Goal: Use online tool/utility: Utilize a website feature to perform a specific function

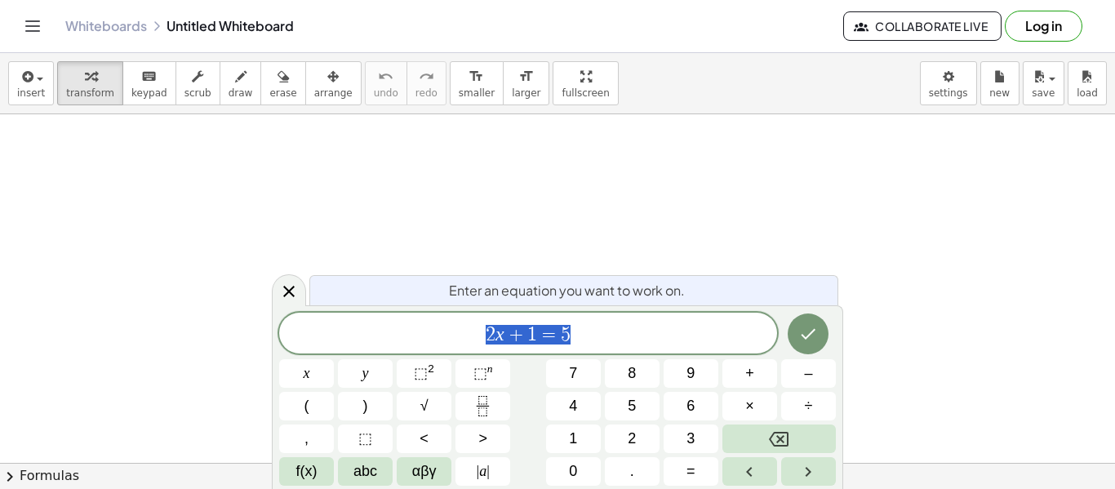
scroll to position [1, 0]
click at [785, 445] on icon "Backspace" at bounding box center [779, 439] width 20 height 15
click at [418, 460] on span "αβγ" at bounding box center [424, 471] width 24 height 22
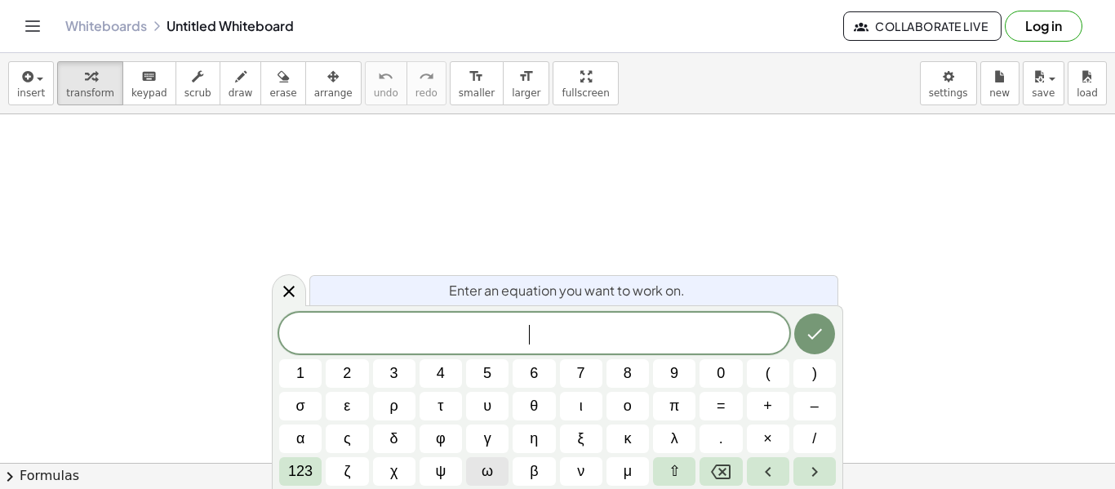
click at [469, 473] on button "ω" at bounding box center [487, 471] width 42 height 29
click at [290, 477] on span "123" at bounding box center [300, 471] width 24 height 22
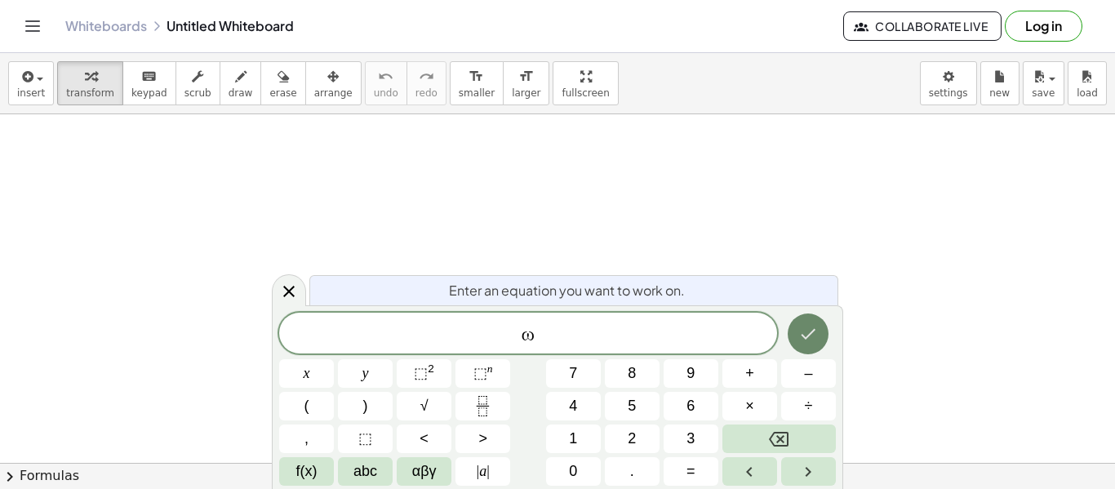
click at [797, 338] on button "Done" at bounding box center [807, 333] width 41 height 41
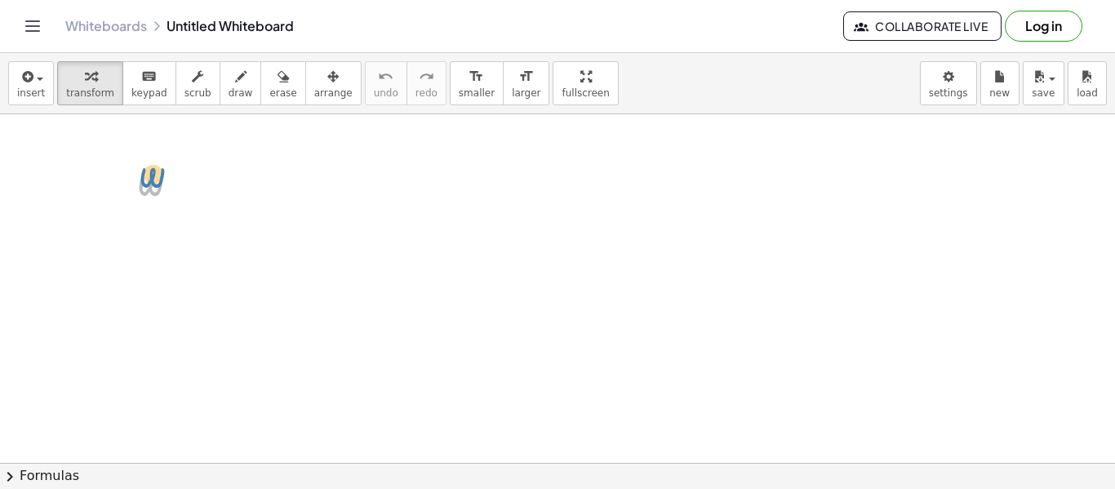
drag, startPoint x: 189, startPoint y: 190, endPoint x: 188, endPoint y: 171, distance: 19.6
click at [188, 171] on div at bounding box center [165, 180] width 75 height 54
drag, startPoint x: 186, startPoint y: 184, endPoint x: 591, endPoint y: 238, distance: 408.4
drag, startPoint x: 570, startPoint y: 228, endPoint x: 733, endPoint y: 153, distance: 178.9
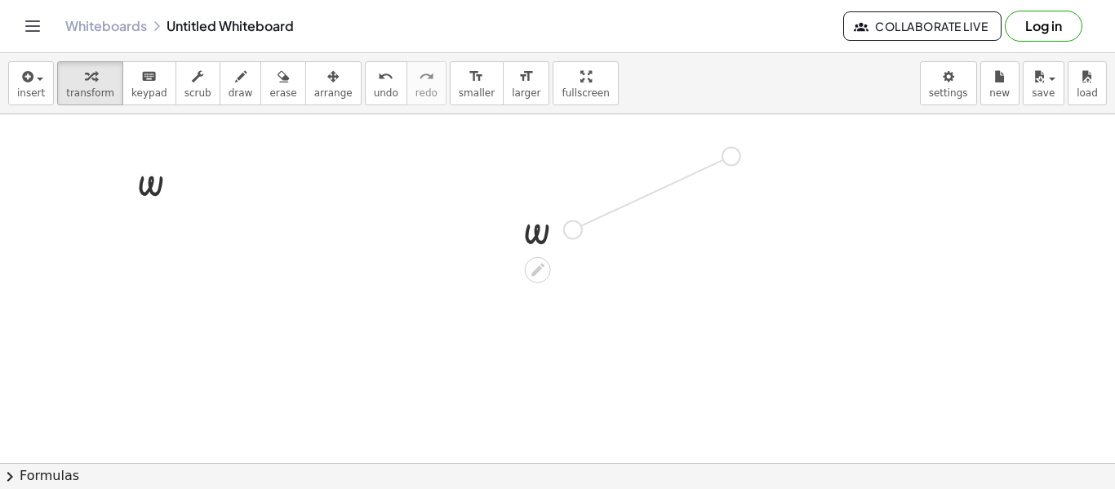
click at [682, 191] on icon at bounding box center [682, 188] width 13 height 13
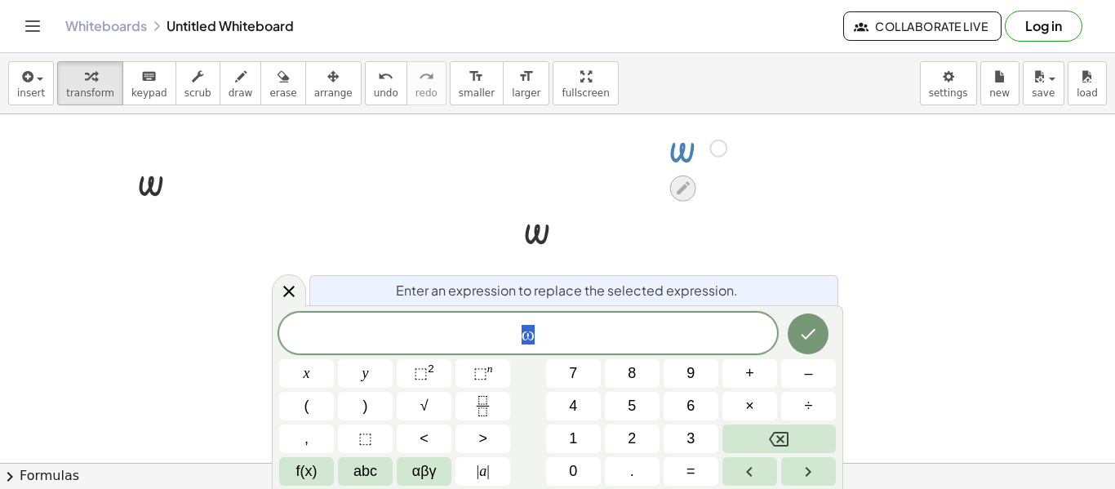
scroll to position [2, 0]
click at [773, 434] on icon "Backspace" at bounding box center [779, 439] width 20 height 15
click at [477, 476] on span "|" at bounding box center [478, 471] width 3 height 16
click at [480, 481] on span "| a |" at bounding box center [483, 471] width 13 height 22
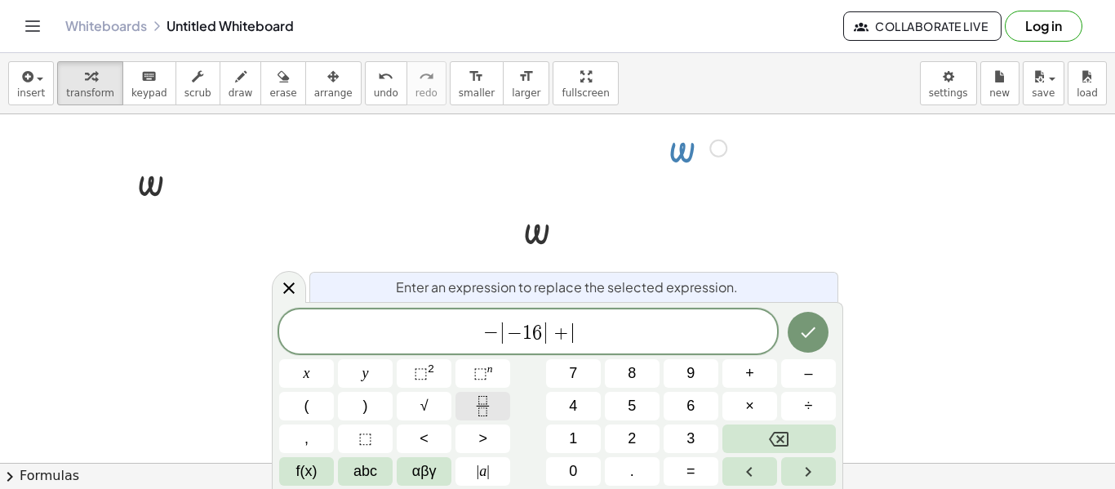
click at [473, 406] on icon "Fraction" at bounding box center [482, 406] width 20 height 20
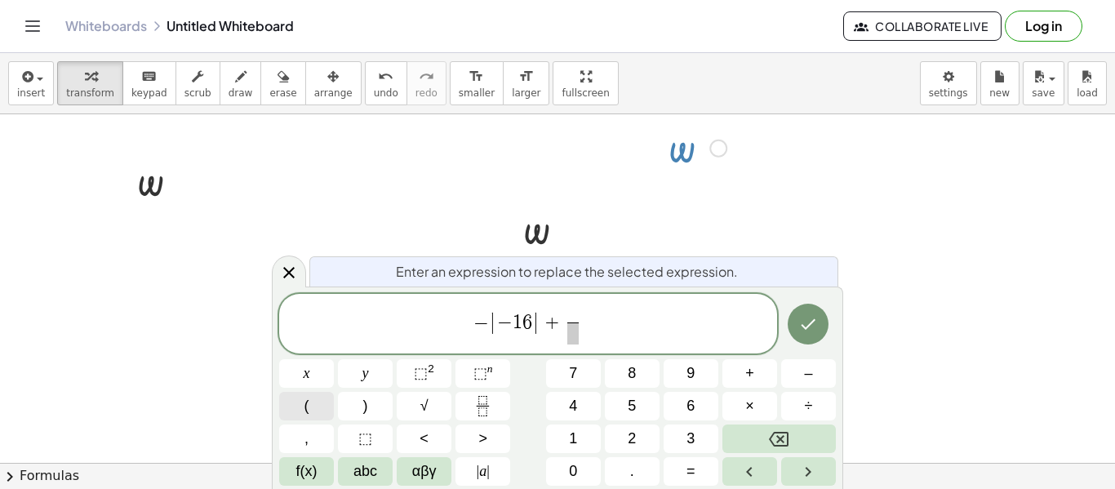
click at [320, 400] on button "(" at bounding box center [306, 406] width 55 height 29
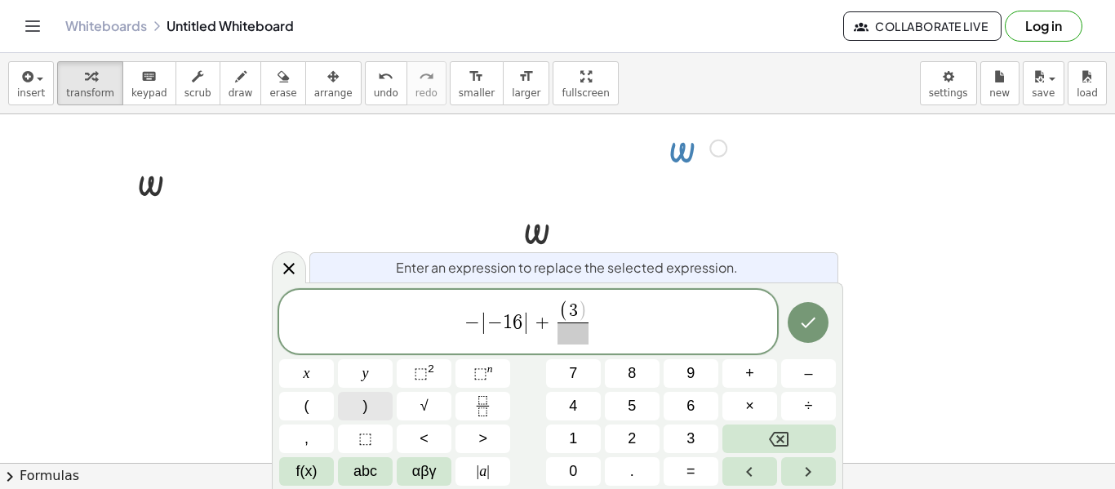
click at [348, 397] on button ")" at bounding box center [365, 406] width 55 height 29
click at [564, 329] on span "​" at bounding box center [572, 333] width 31 height 22
click at [583, 308] on span ")" at bounding box center [582, 311] width 9 height 21
click at [477, 370] on span "⬚" at bounding box center [480, 373] width 14 height 16
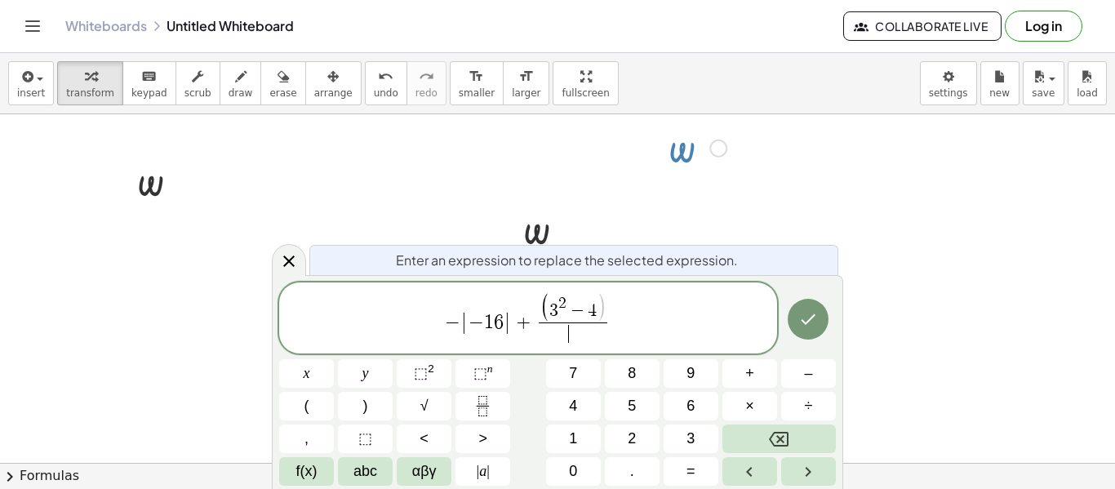
click at [551, 332] on span "​" at bounding box center [573, 333] width 69 height 22
click at [819, 332] on button "Done" at bounding box center [807, 319] width 41 height 41
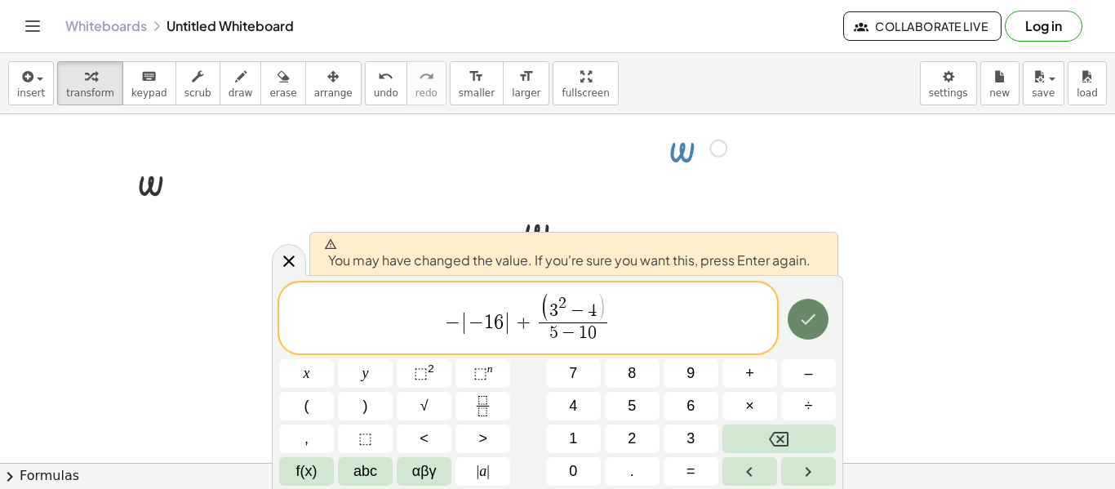
click at [816, 335] on button "Done" at bounding box center [807, 319] width 41 height 41
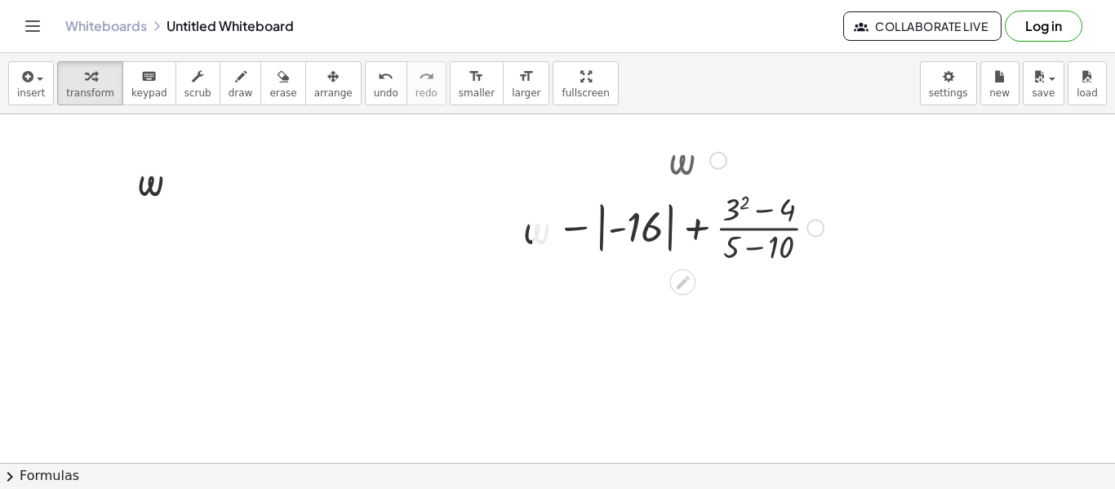
drag, startPoint x: 819, startPoint y: 229, endPoint x: 836, endPoint y: 339, distance: 110.6
click at [528, 230] on div at bounding box center [551, 229] width 75 height 54
click at [538, 237] on div at bounding box center [551, 229] width 75 height 54
click at [539, 267] on icon at bounding box center [537, 270] width 13 height 13
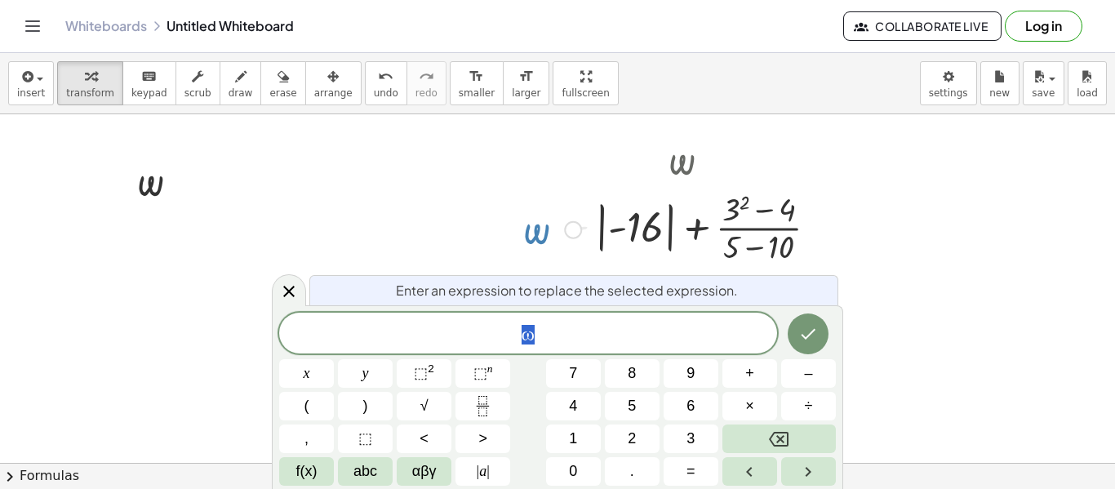
scroll to position [3, 0]
click at [144, 181] on div at bounding box center [165, 180] width 75 height 54
click at [292, 291] on icon at bounding box center [289, 292] width 20 height 20
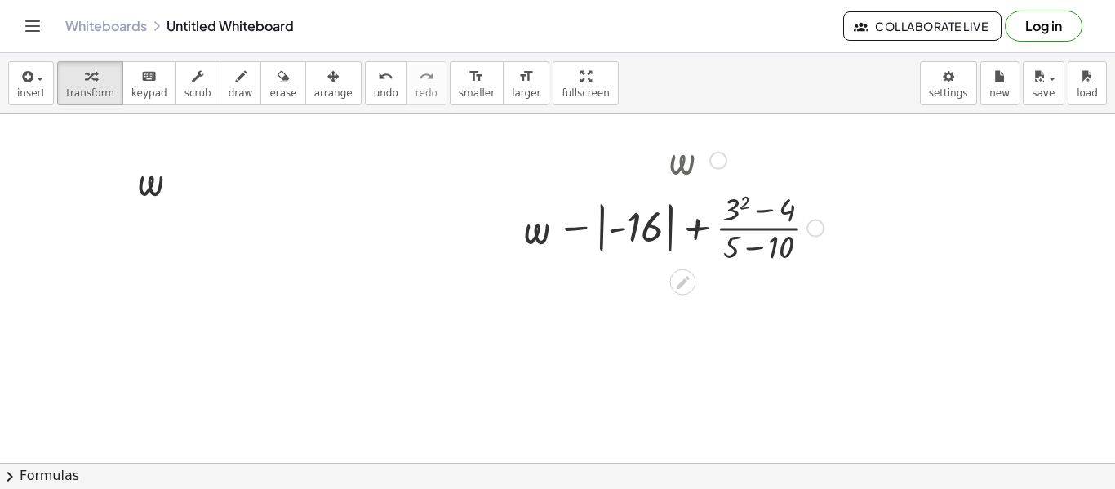
click at [743, 206] on div at bounding box center [689, 227] width 283 height 82
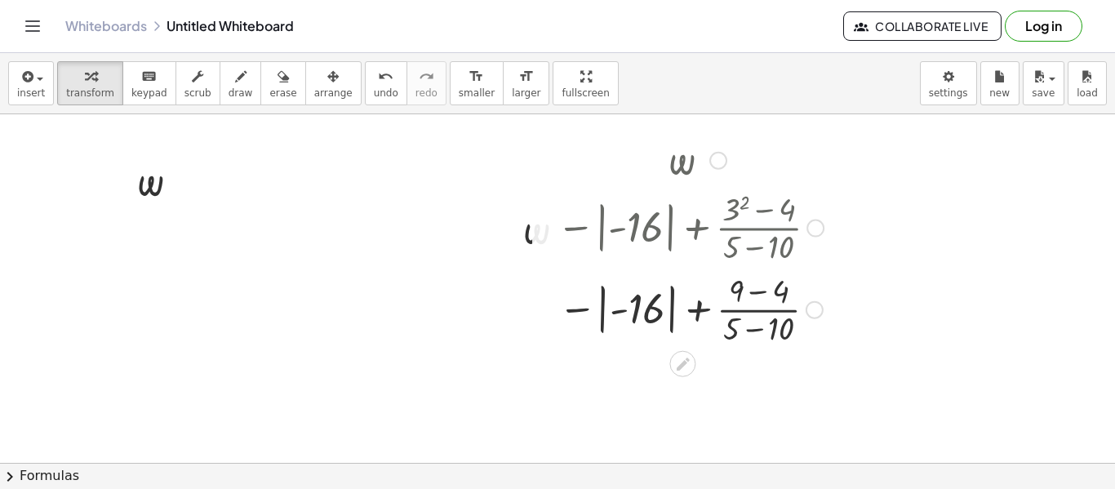
click at [734, 291] on div at bounding box center [689, 309] width 283 height 82
click at [733, 323] on div at bounding box center [689, 309] width 283 height 82
click at [663, 309] on div at bounding box center [689, 309] width 283 height 82
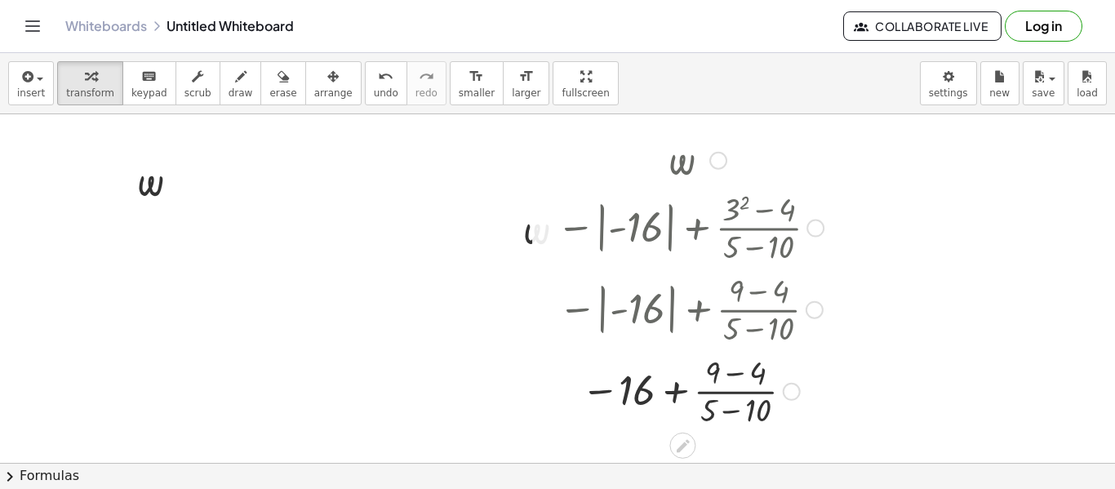
click at [676, 386] on div at bounding box center [689, 390] width 283 height 82
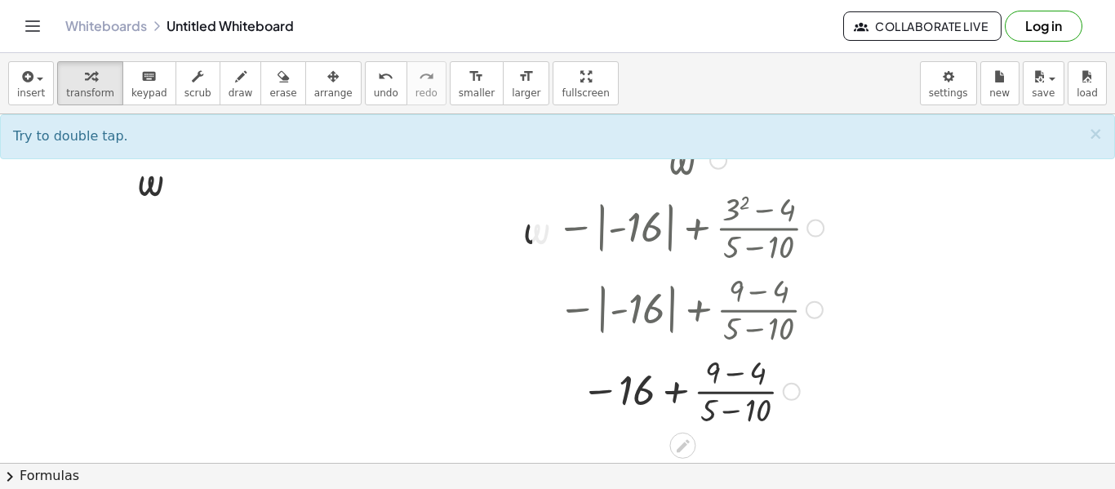
click at [601, 388] on div at bounding box center [689, 390] width 283 height 82
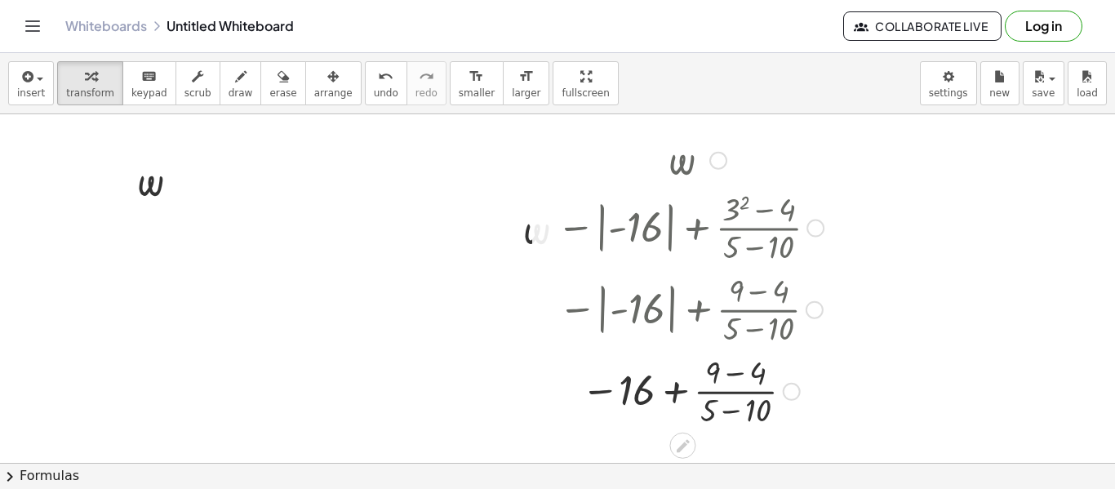
click at [701, 410] on div at bounding box center [689, 390] width 283 height 82
click at [710, 430] on div at bounding box center [689, 390] width 283 height 82
click at [709, 415] on div at bounding box center [689, 390] width 283 height 82
click at [771, 408] on div at bounding box center [689, 390] width 283 height 82
click at [759, 406] on div at bounding box center [689, 390] width 283 height 82
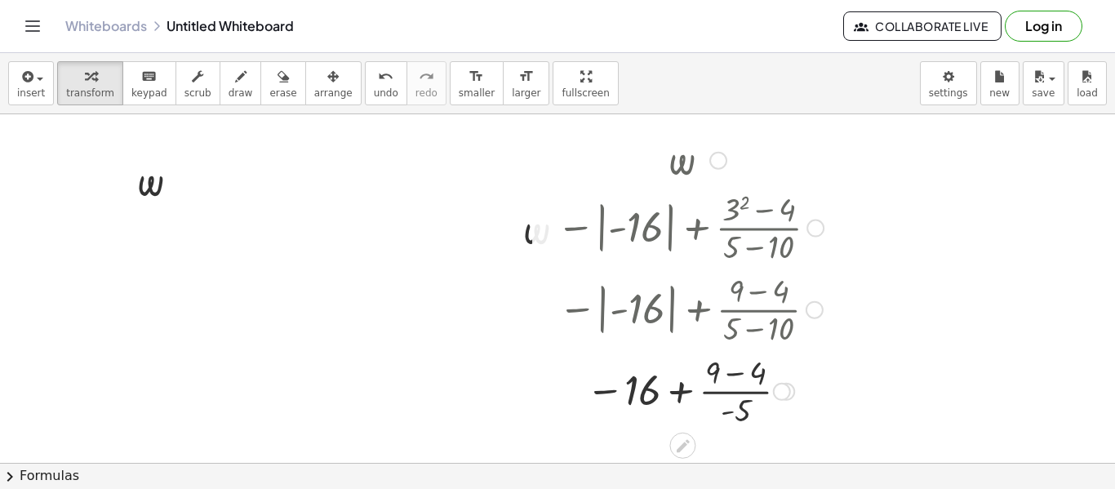
click at [757, 375] on div at bounding box center [689, 390] width 283 height 82
click at [737, 391] on div at bounding box center [689, 390] width 283 height 82
click at [672, 390] on div at bounding box center [689, 390] width 283 height 54
click at [690, 394] on div at bounding box center [689, 390] width 283 height 54
click at [692, 394] on div at bounding box center [689, 390] width 283 height 54
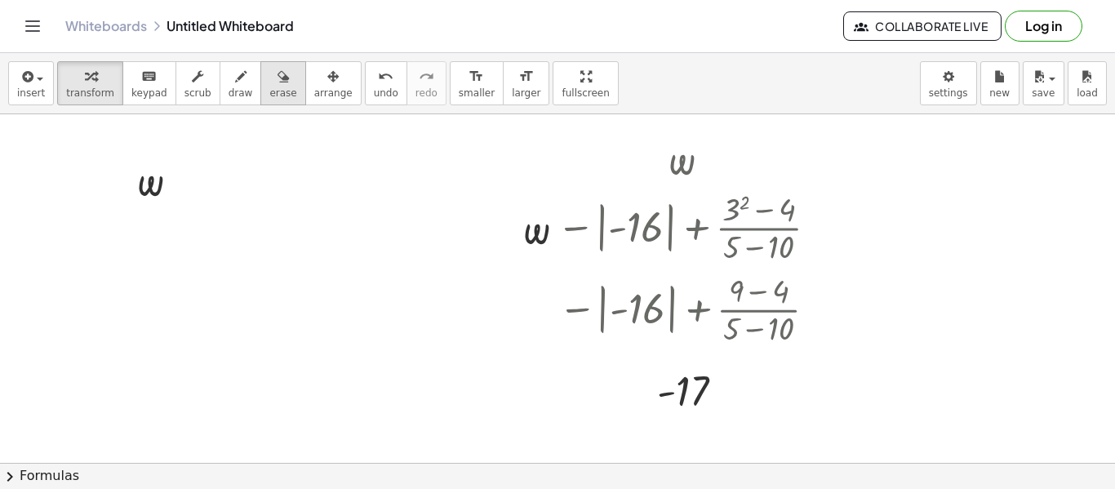
click at [277, 82] on icon "button" at bounding box center [282, 77] width 11 height 20
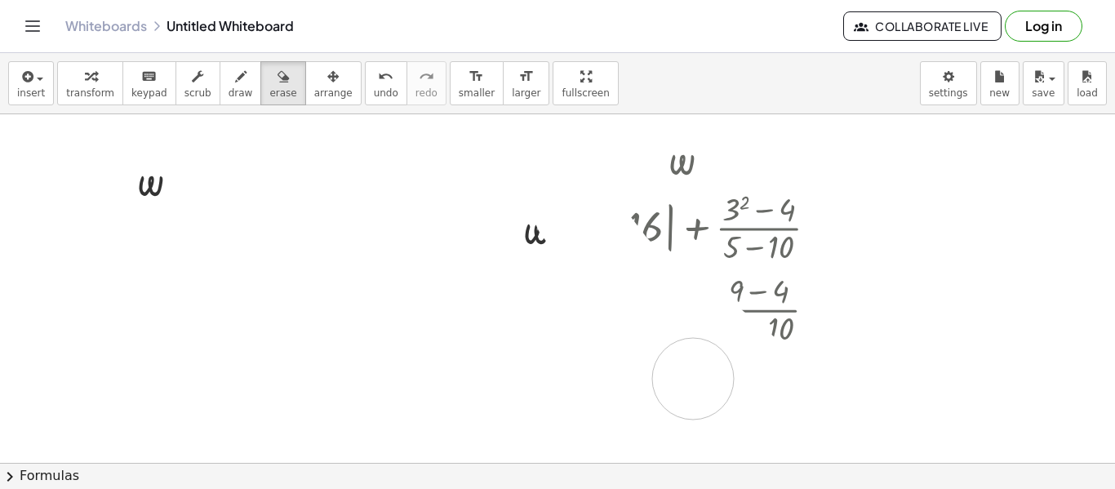
drag, startPoint x: 574, startPoint y: 211, endPoint x: 693, endPoint y: 375, distance: 202.2
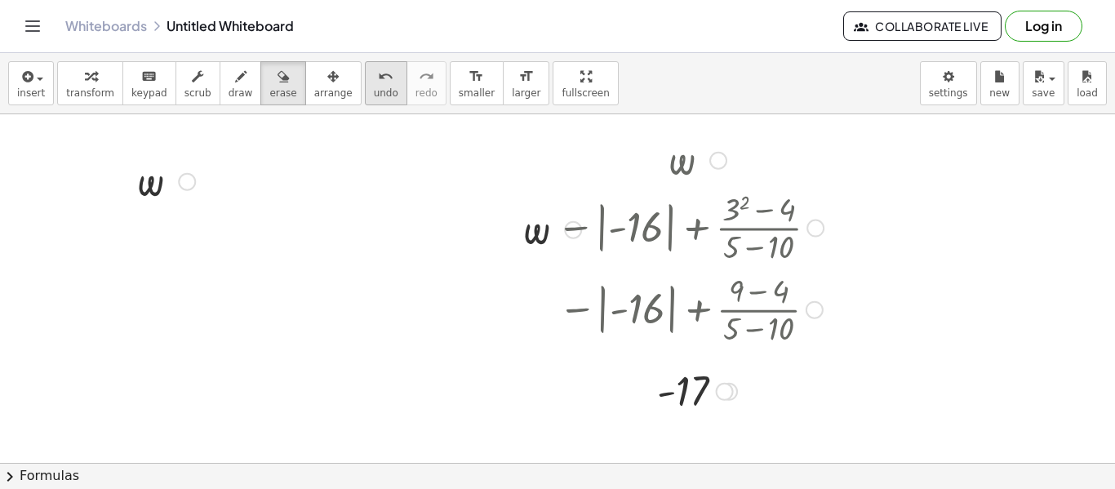
click at [374, 87] on span "undo" at bounding box center [386, 92] width 24 height 11
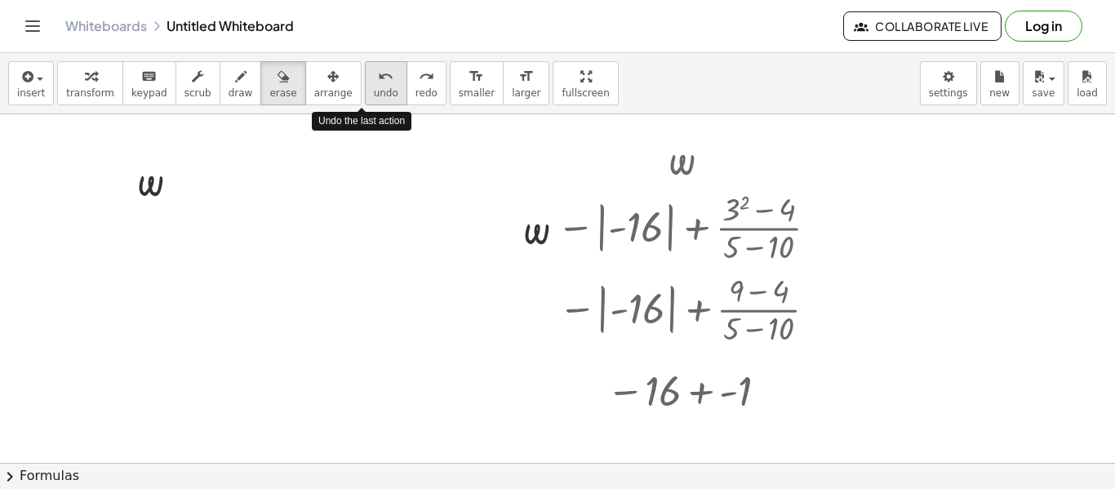
click at [374, 87] on span "undo" at bounding box center [386, 92] width 24 height 11
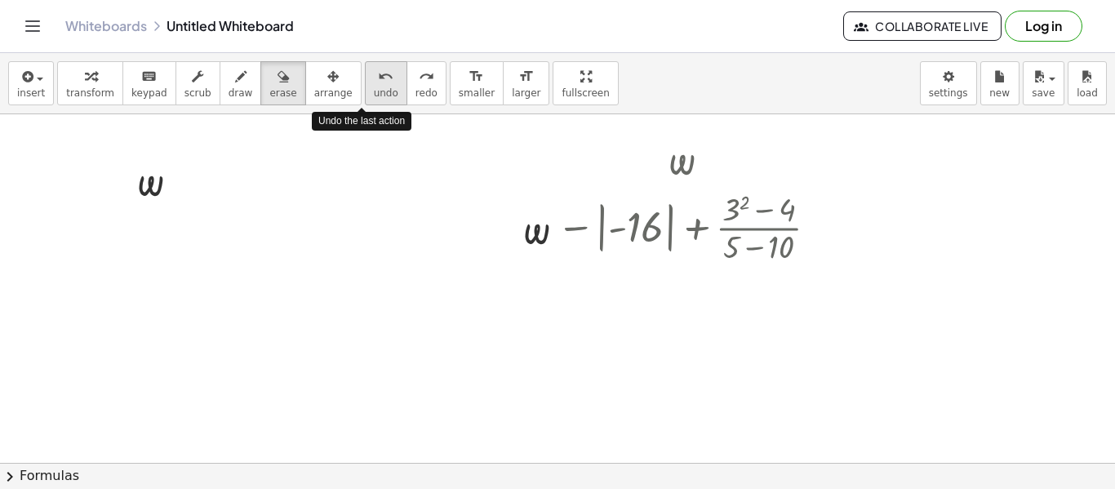
click at [374, 87] on span "undo" at bounding box center [386, 92] width 24 height 11
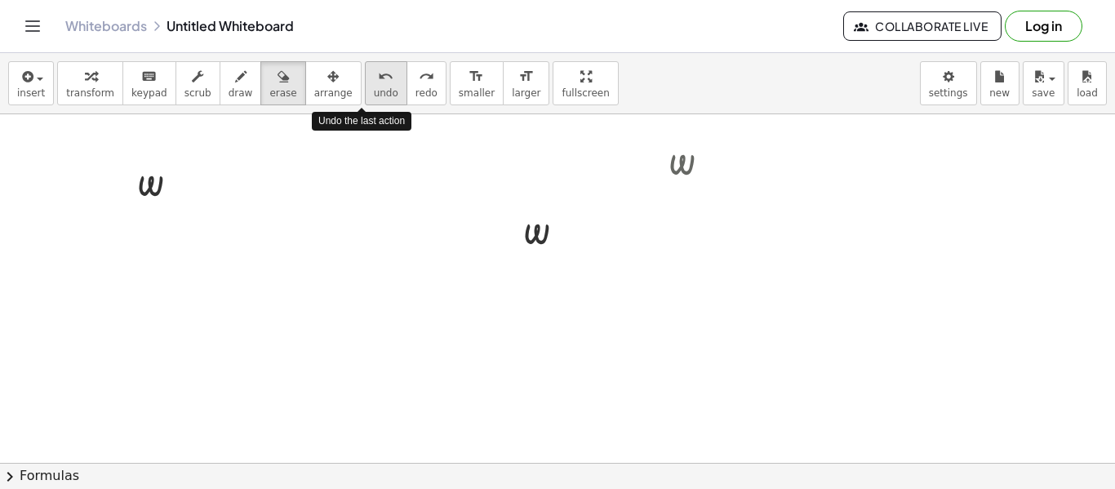
click at [374, 87] on span "undo" at bounding box center [386, 92] width 24 height 11
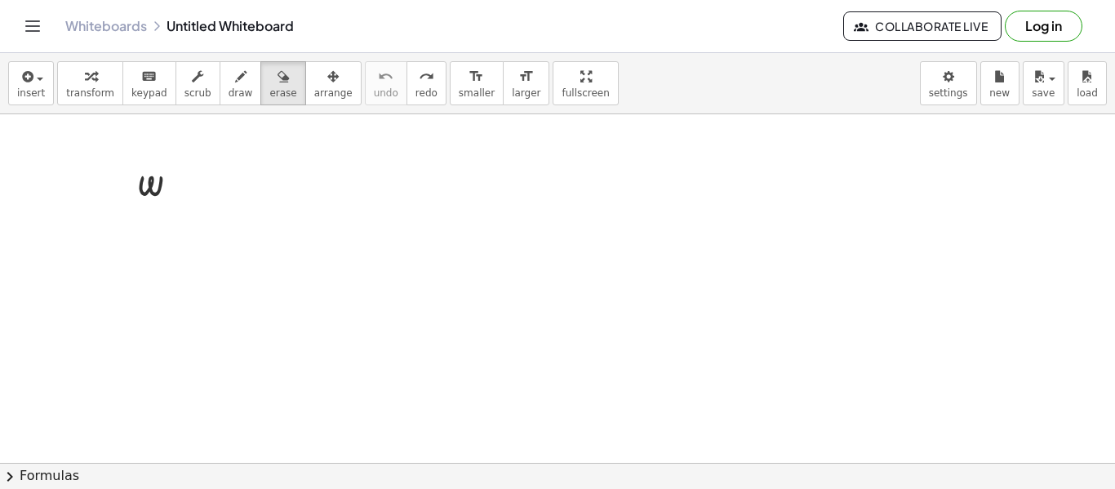
click at [32, 13] on button "Toggle navigation" at bounding box center [33, 26] width 26 height 26
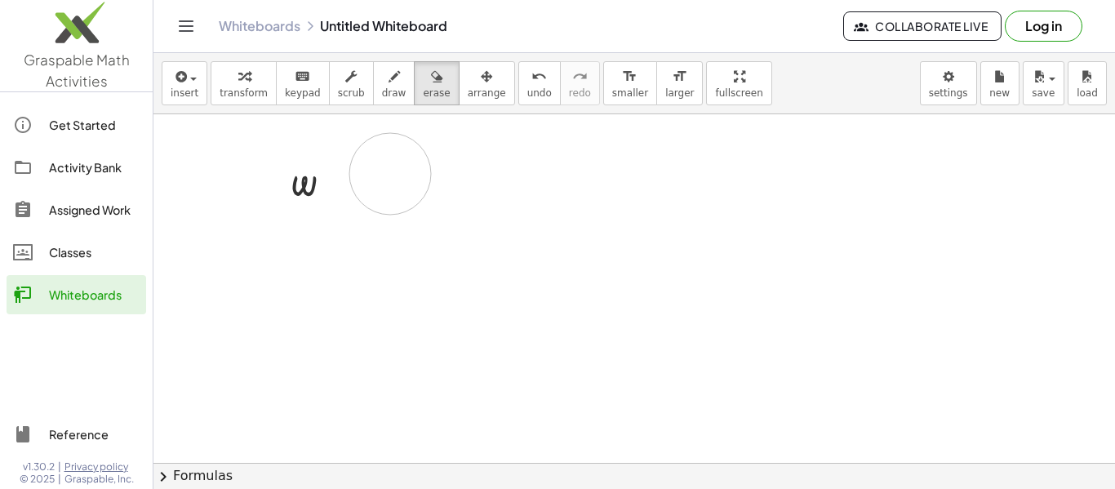
click at [72, 13] on img at bounding box center [76, 26] width 153 height 69
click at [129, 292] on div "Whiteboards" at bounding box center [94, 295] width 91 height 20
click at [251, 32] on link "Whiteboards" at bounding box center [260, 26] width 82 height 16
click at [168, 34] on header "Whiteboards Untitled Whiteboard Collaborate Live Log in" at bounding box center [633, 26] width 961 height 53
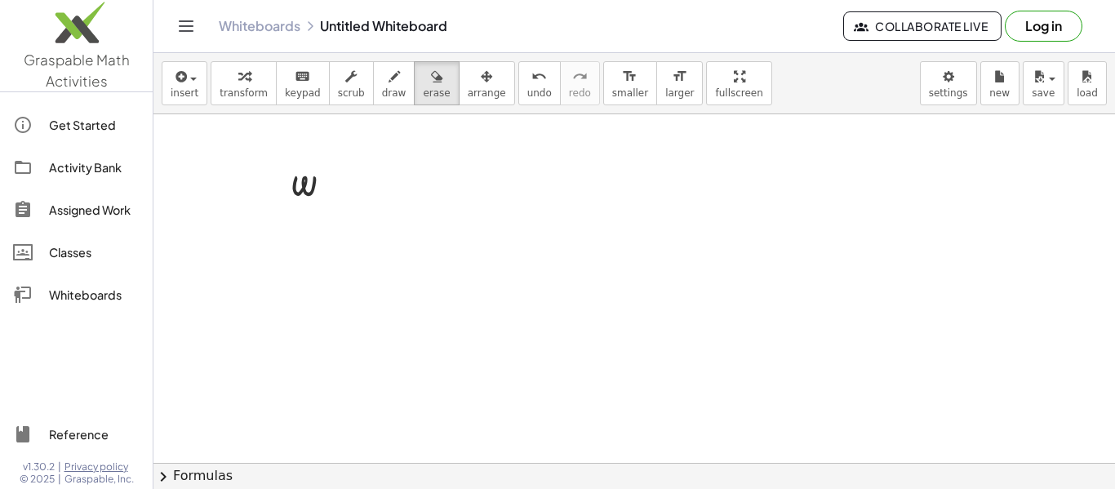
click at [176, 33] on icon "Toggle navigation" at bounding box center [186, 26] width 20 height 20
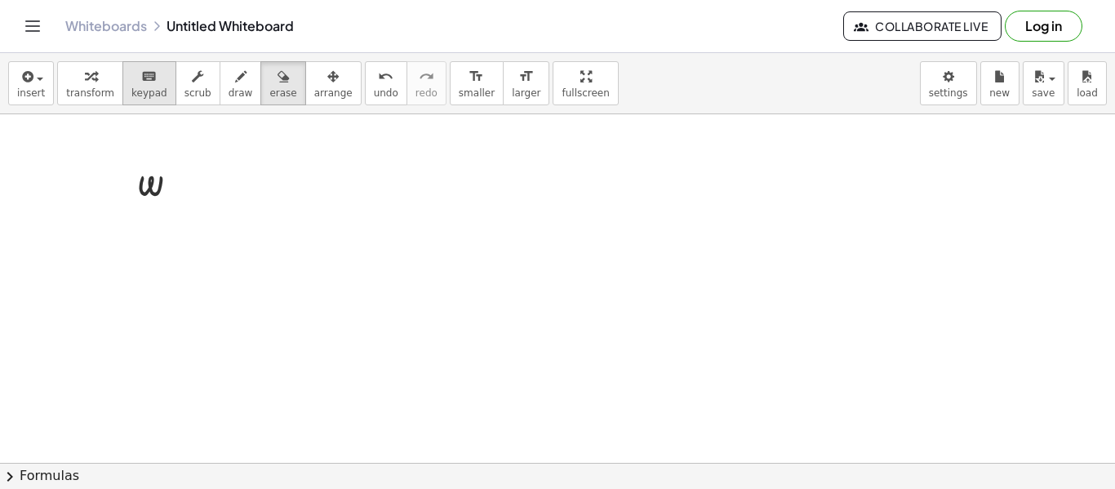
click at [144, 81] on icon "keyboard" at bounding box center [149, 77] width 16 height 20
click at [187, 178] on div at bounding box center [187, 182] width 18 height 18
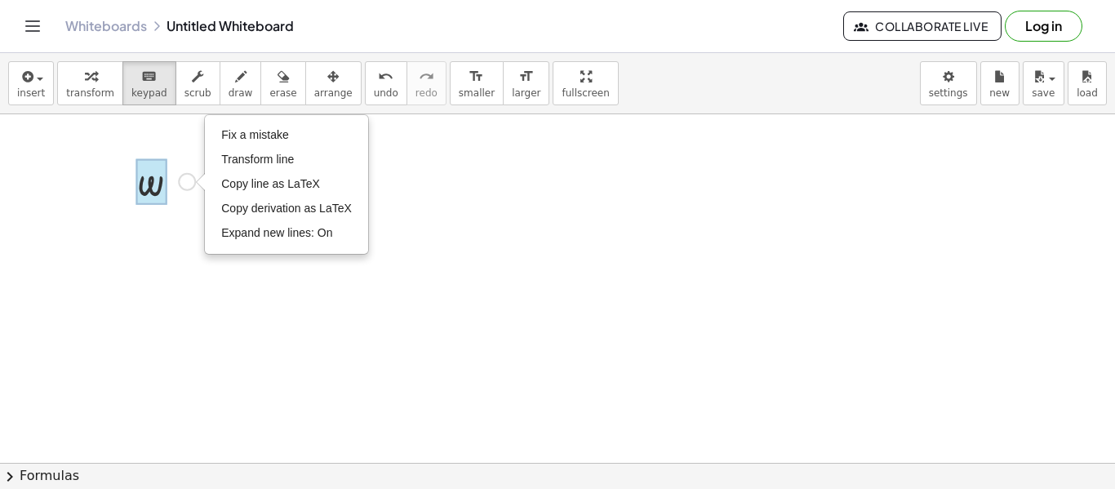
click at [147, 187] on div at bounding box center [151, 182] width 30 height 46
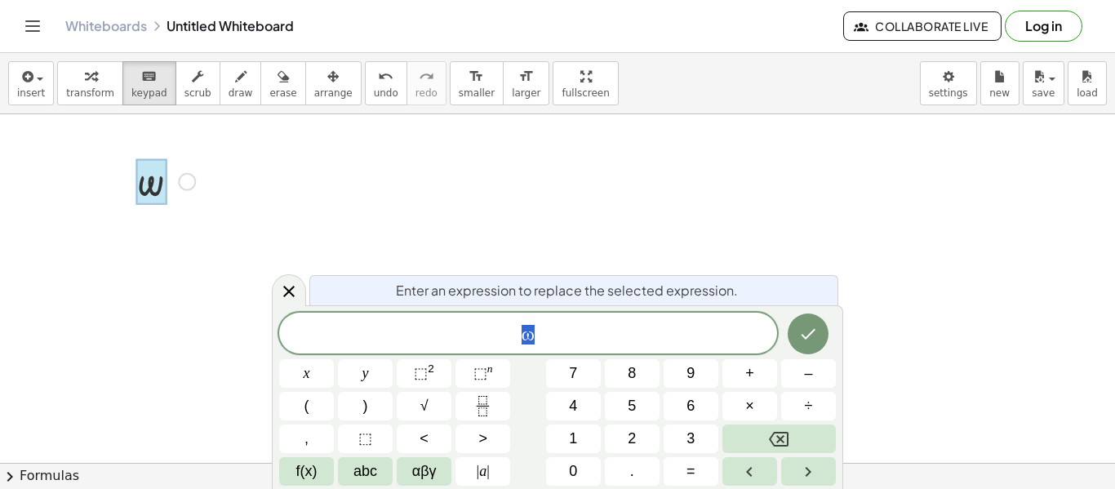
scroll to position [4, 0]
click at [475, 459] on button "| a |" at bounding box center [482, 471] width 55 height 29
click at [495, 482] on button "| a |" at bounding box center [482, 471] width 55 height 29
click at [365, 401] on span ")" at bounding box center [365, 406] width 5 height 22
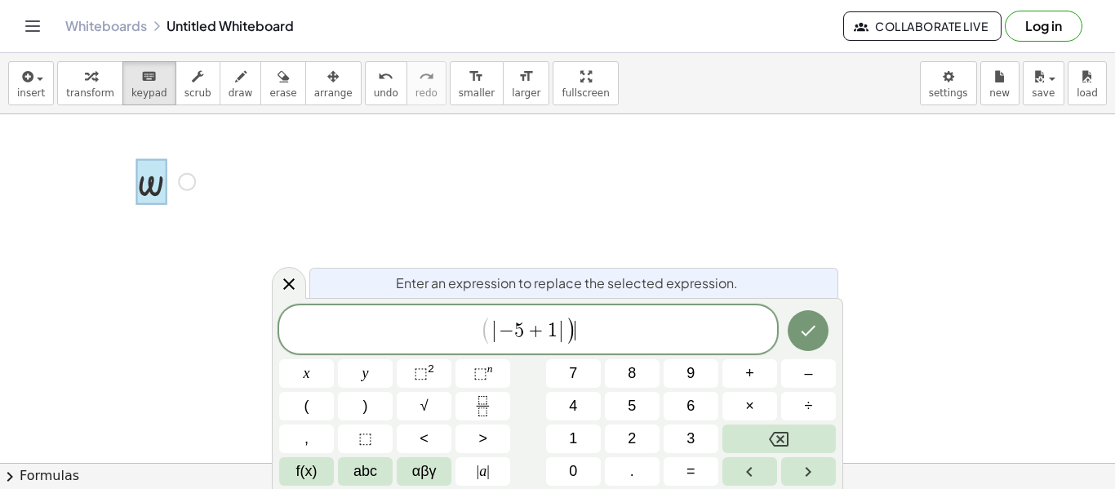
click at [485, 332] on span "(" at bounding box center [485, 331] width 11 height 29
click at [317, 407] on button "(" at bounding box center [306, 406] width 55 height 29
click at [615, 325] on span "( ​ | − 5 + 1 | )" at bounding box center [528, 330] width 498 height 31
click at [554, 327] on span ")" at bounding box center [558, 331] width 11 height 29
click at [583, 336] on span "+" at bounding box center [576, 331] width 24 height 20
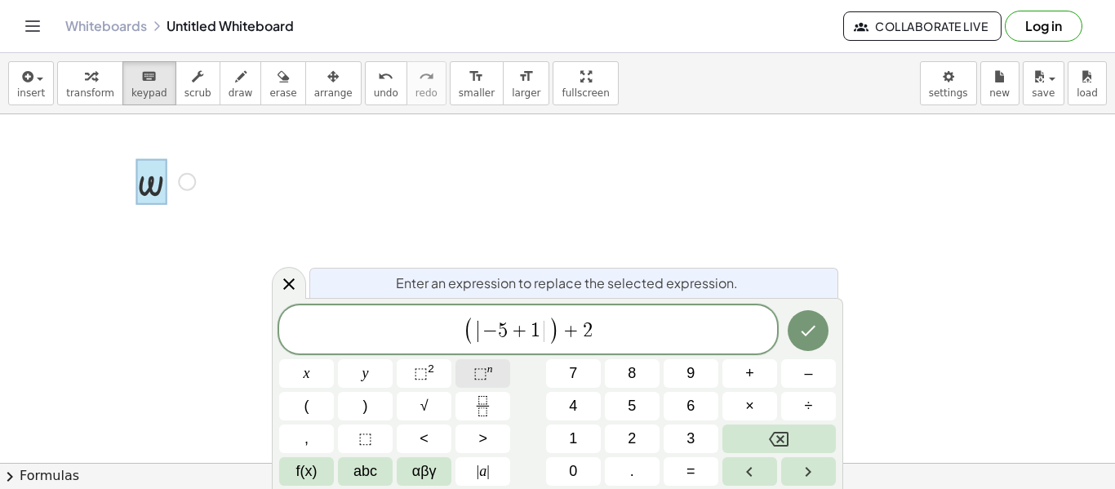
click at [493, 371] on button "⬚ n" at bounding box center [482, 373] width 55 height 29
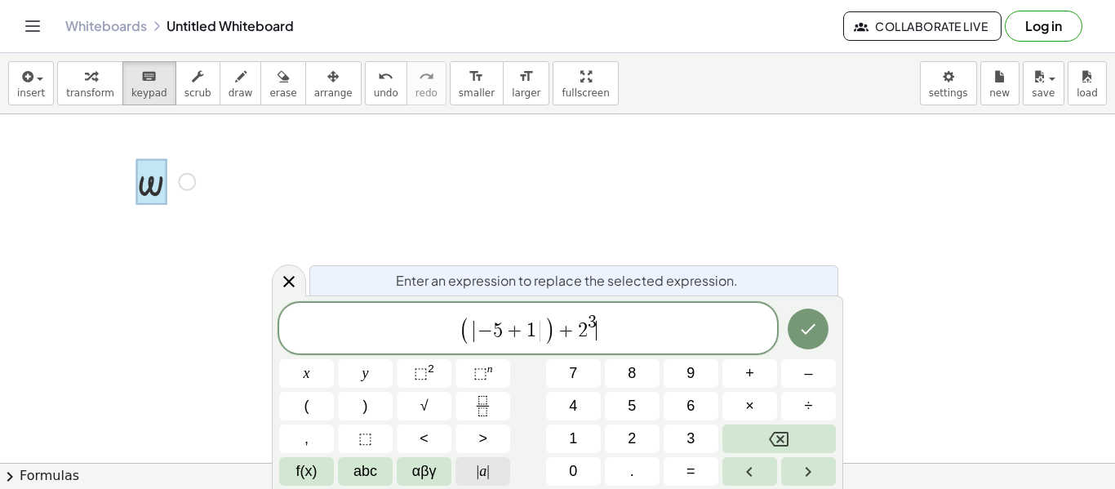
click at [503, 467] on button "| a |" at bounding box center [482, 471] width 55 height 29
click at [477, 463] on span "|" at bounding box center [478, 471] width 3 height 16
click at [477, 477] on span "|" at bounding box center [478, 471] width 3 height 16
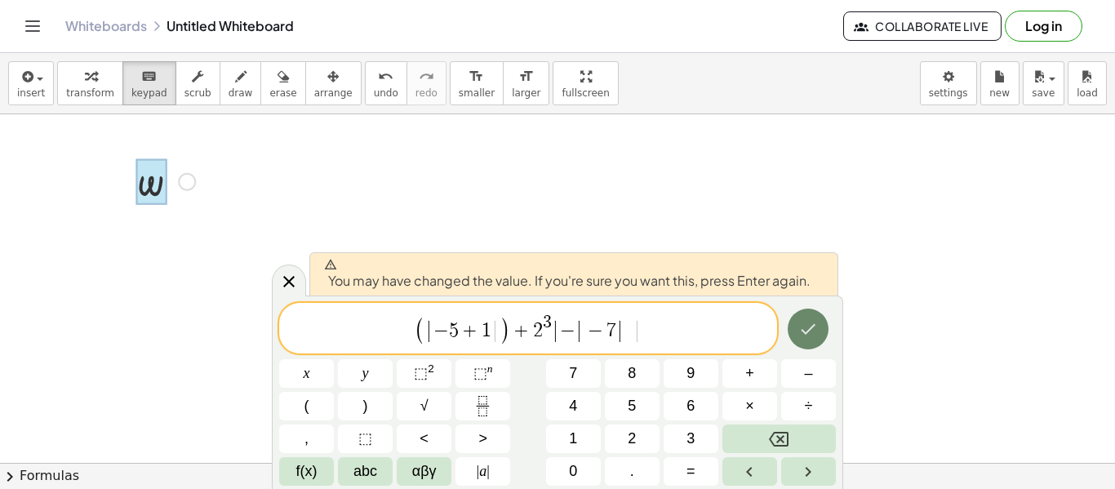
click at [814, 325] on icon "Done" at bounding box center [808, 328] width 15 height 11
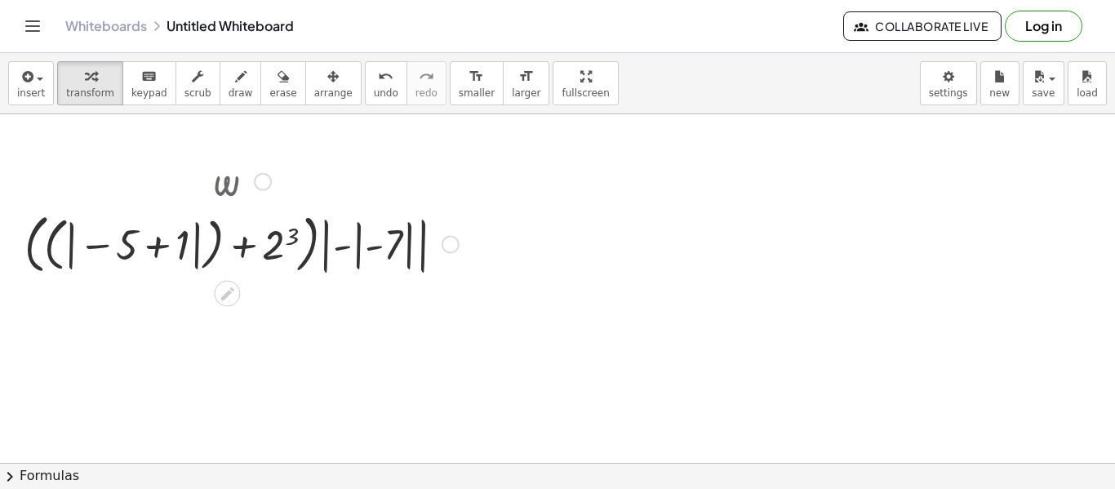
click at [149, 249] on div at bounding box center [241, 243] width 450 height 72
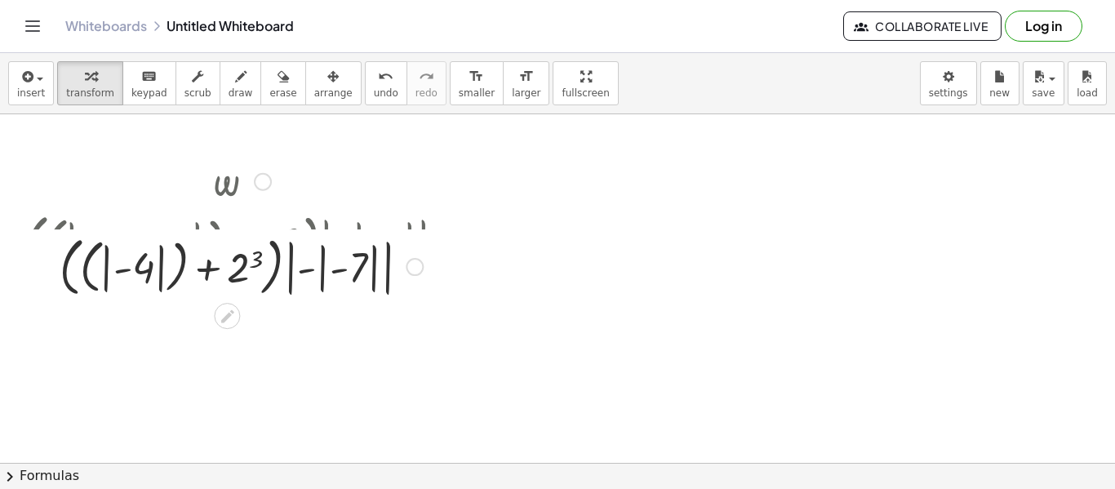
click at [221, 247] on div at bounding box center [241, 243] width 450 height 72
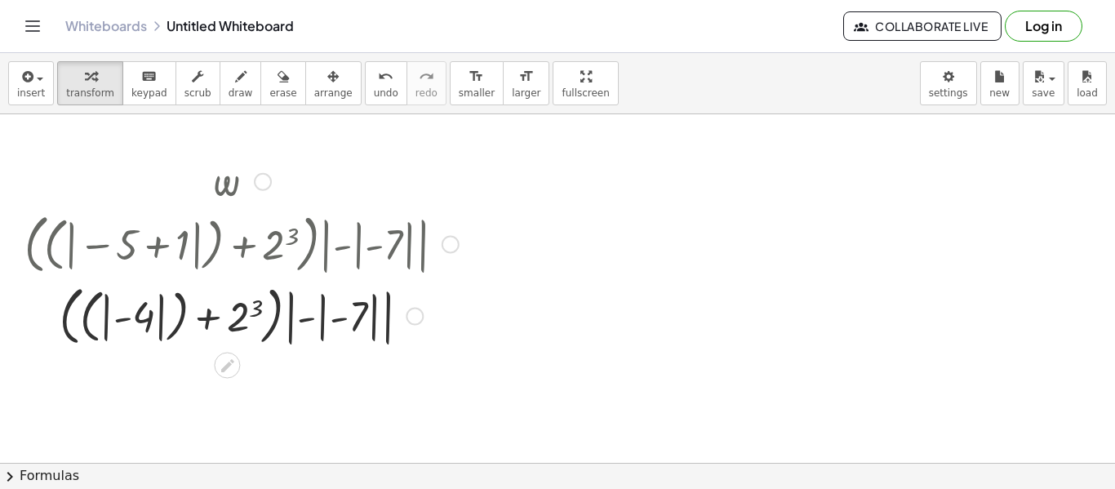
click at [239, 337] on div at bounding box center [241, 315] width 450 height 72
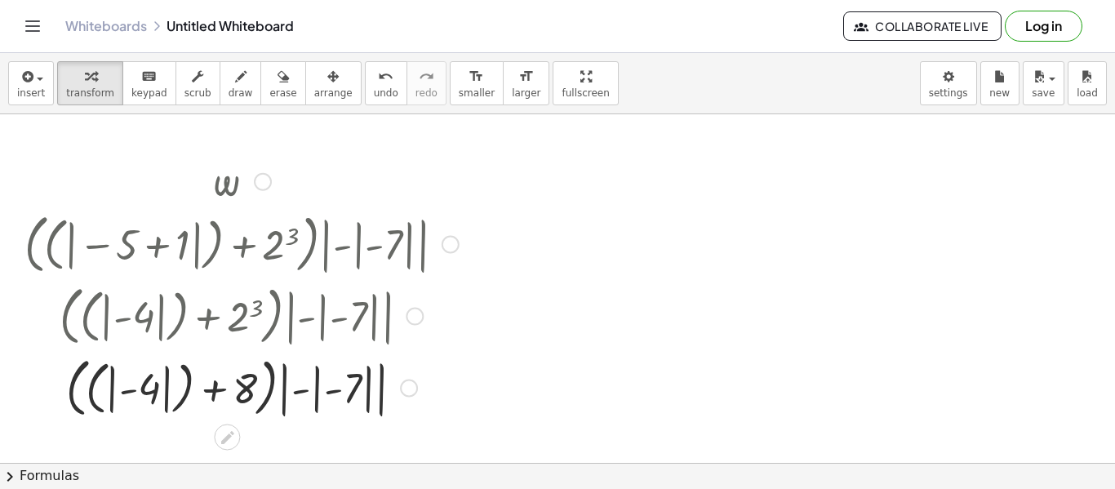
click at [329, 387] on div at bounding box center [241, 387] width 450 height 72
click at [342, 391] on div at bounding box center [241, 387] width 450 height 72
click at [316, 387] on div at bounding box center [241, 387] width 450 height 72
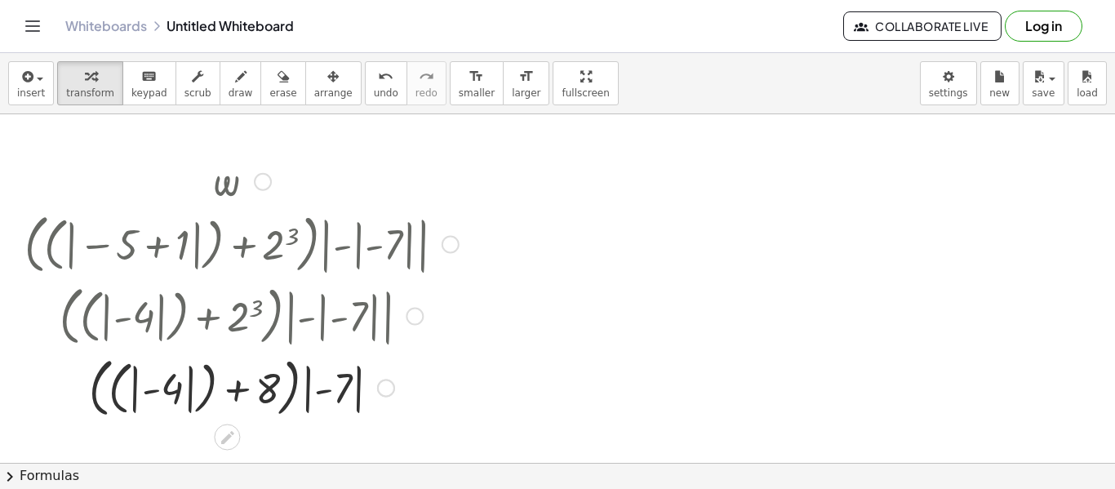
click at [237, 394] on div at bounding box center [241, 387] width 450 height 72
click at [180, 389] on div at bounding box center [241, 387] width 450 height 72
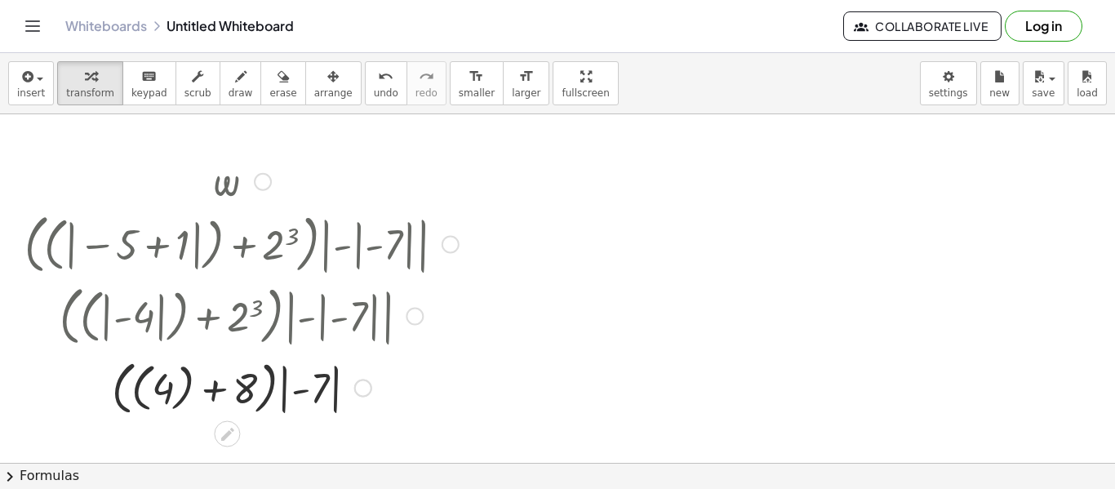
click at [206, 393] on div at bounding box center [241, 386] width 450 height 66
click at [169, 384] on div at bounding box center [241, 386] width 450 height 66
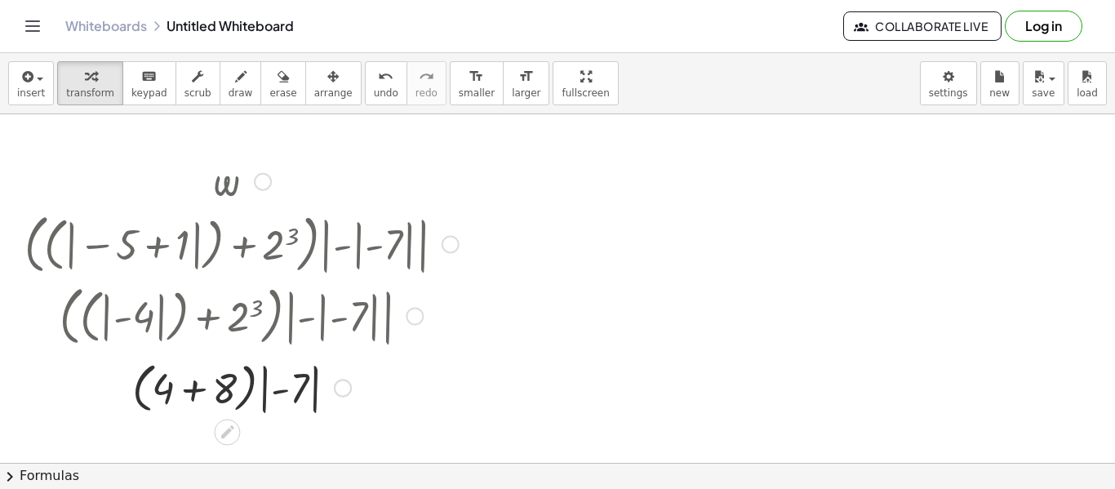
click at [191, 392] on div at bounding box center [241, 387] width 450 height 62
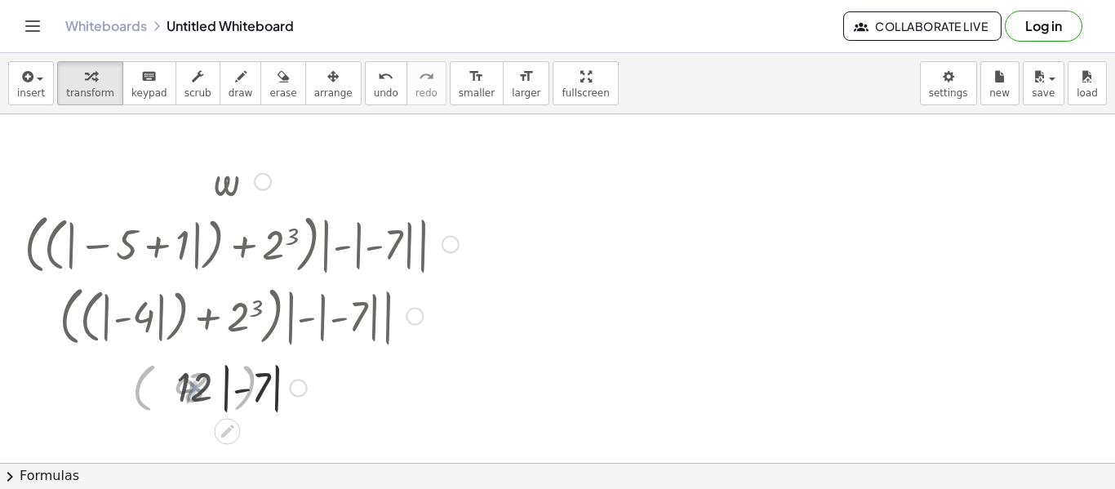
click at [242, 400] on div at bounding box center [241, 387] width 450 height 60
click at [240, 390] on div at bounding box center [241, 387] width 450 height 60
click at [211, 392] on div at bounding box center [241, 387] width 450 height 60
click at [203, 391] on div at bounding box center [241, 387] width 450 height 60
click at [245, 391] on div at bounding box center [241, 387] width 450 height 60
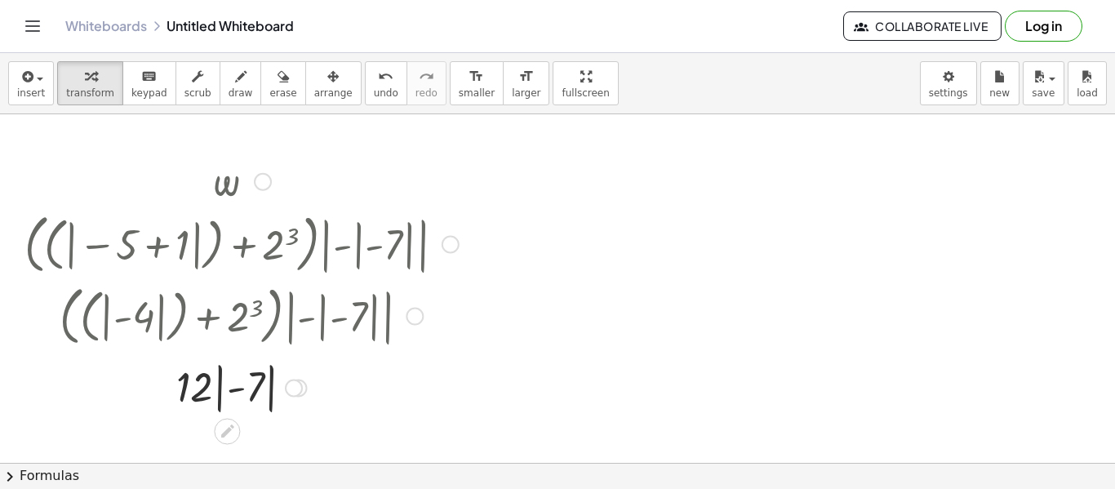
click at [268, 394] on div at bounding box center [241, 387] width 450 height 60
click at [236, 397] on div at bounding box center [241, 386] width 450 height 55
click at [0, 288] on div at bounding box center [12, 283] width 24 height 268
click at [96, 307] on div at bounding box center [242, 315] width 462 height 72
click at [143, 308] on div at bounding box center [242, 315] width 462 height 72
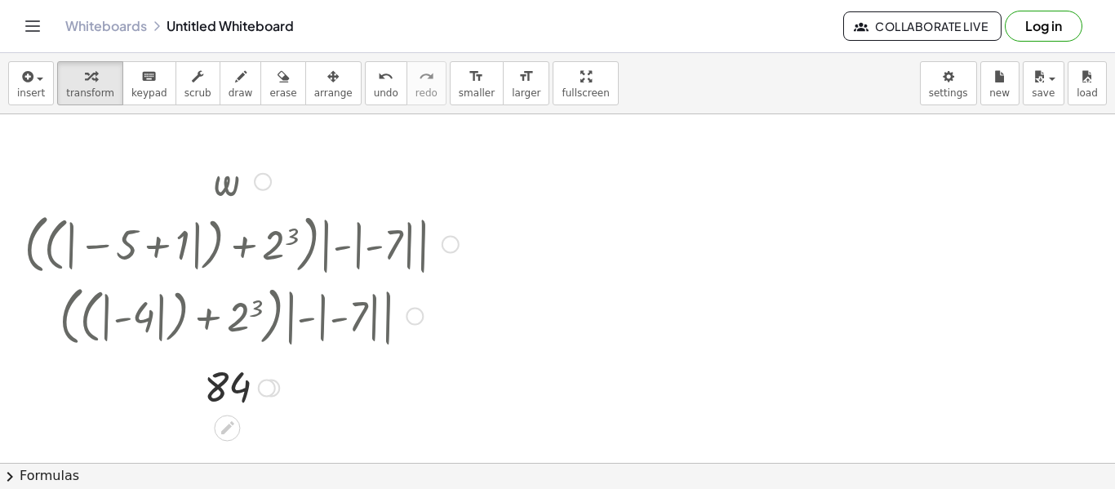
click at [264, 392] on div at bounding box center [267, 388] width 18 height 18
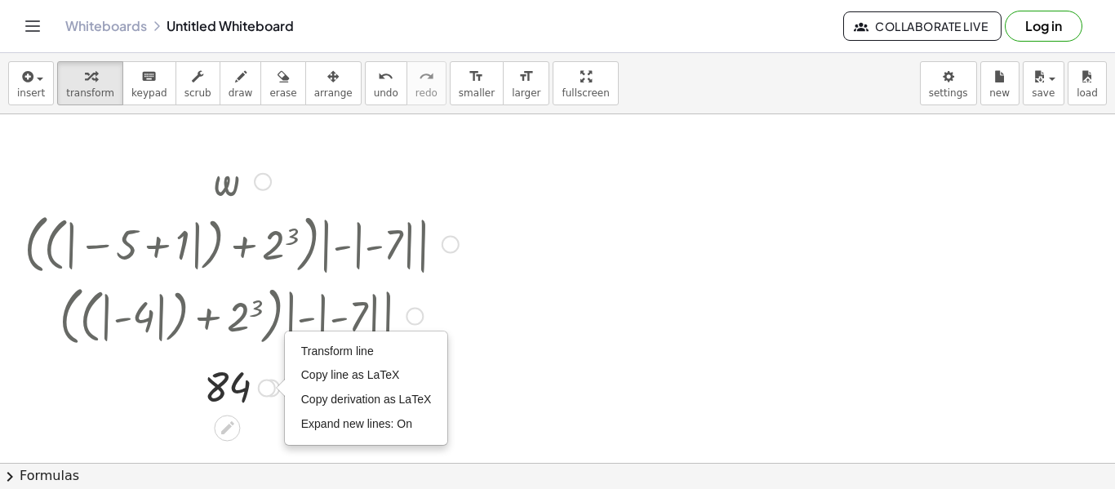
click at [424, 250] on div at bounding box center [241, 243] width 450 height 72
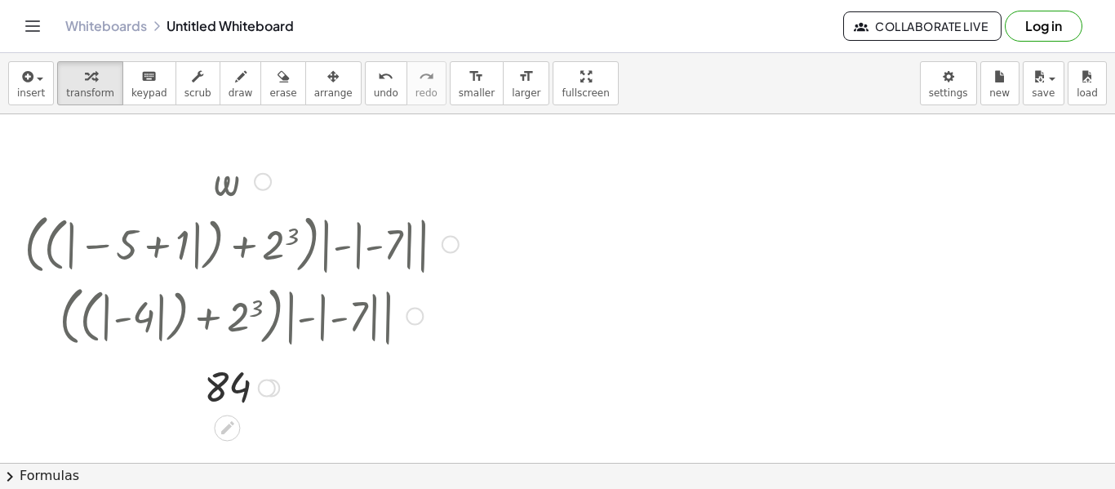
click at [455, 242] on div at bounding box center [450, 245] width 18 height 18
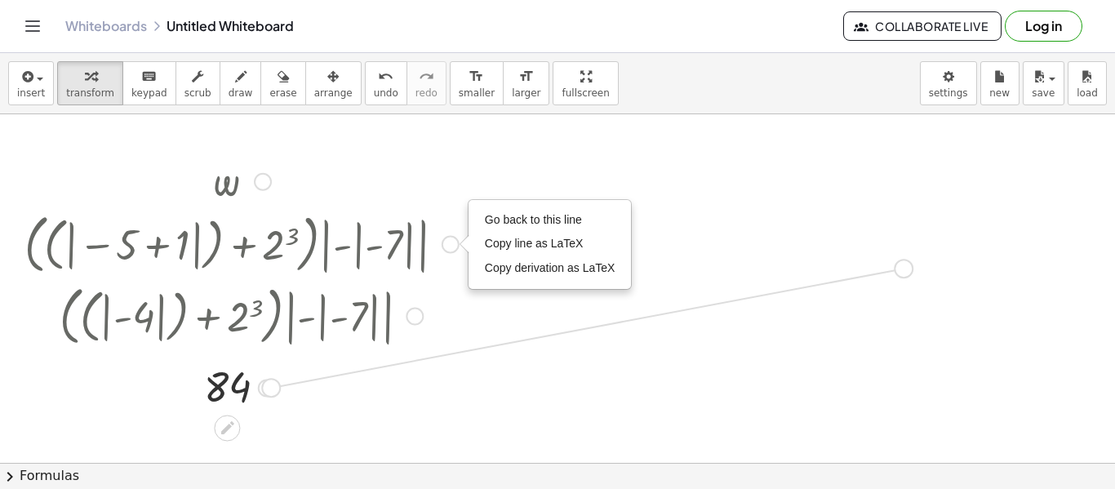
drag, startPoint x: 264, startPoint y: 388, endPoint x: 901, endPoint y: 267, distance: 648.7
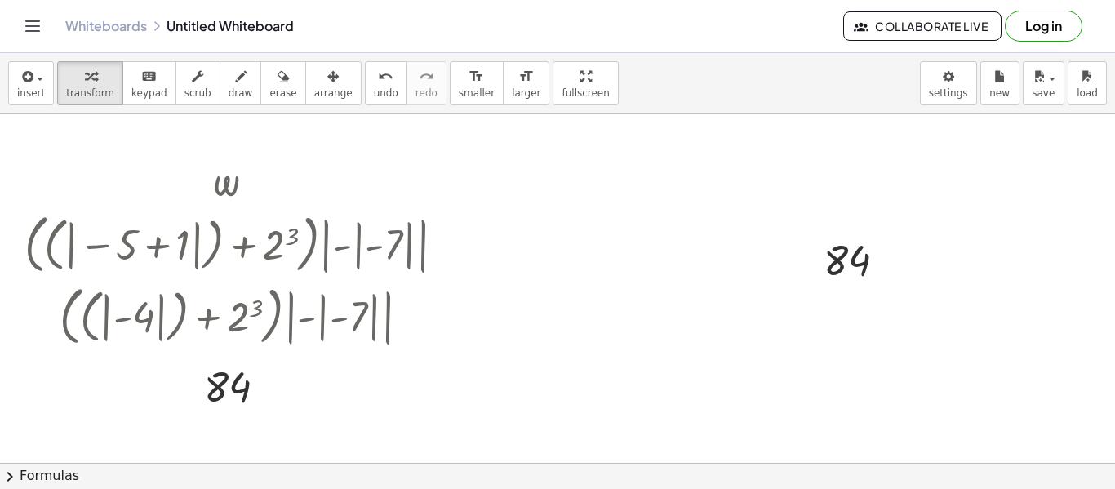
click at [236, 431] on div at bounding box center [227, 428] width 26 height 26
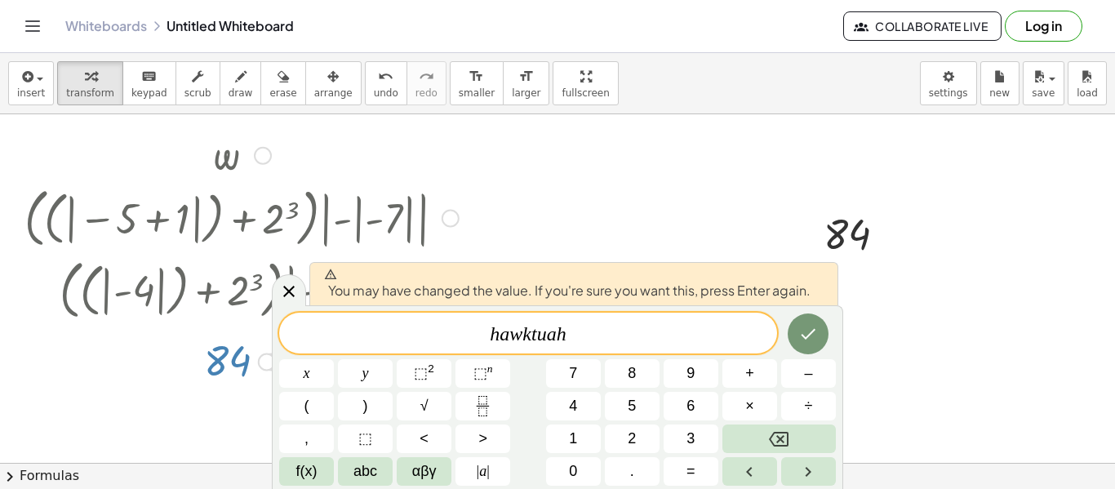
scroll to position [12, 0]
click at [805, 341] on icon "Done" at bounding box center [808, 334] width 20 height 20
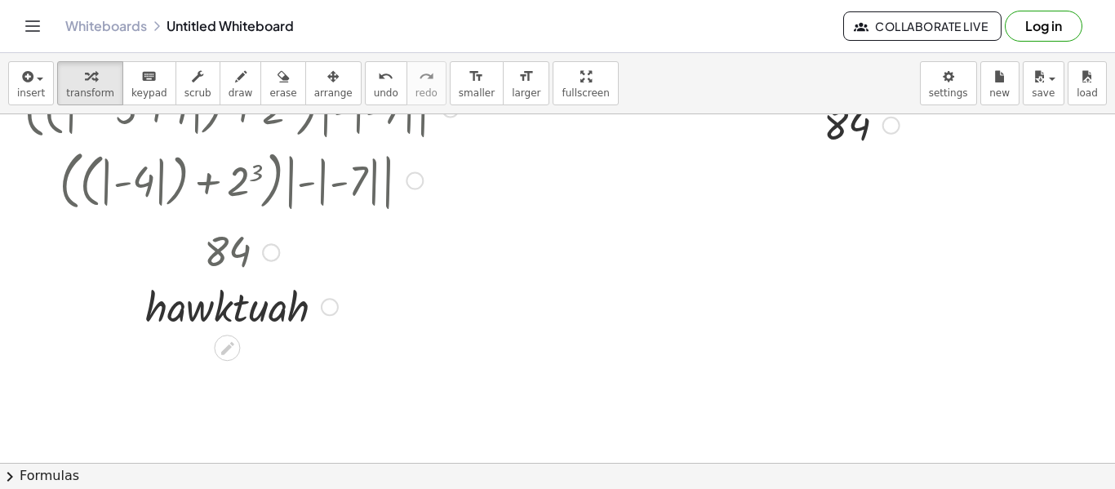
scroll to position [133, 0]
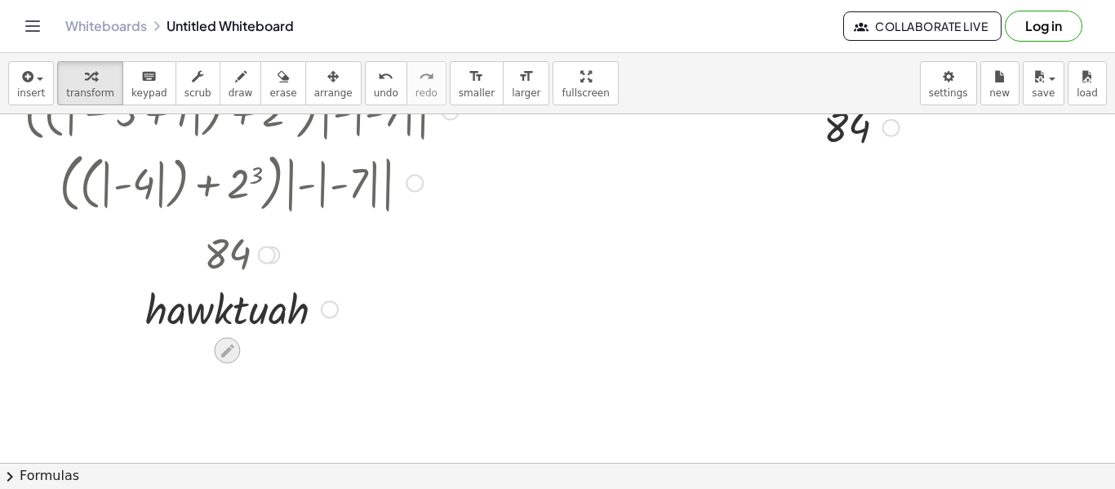
click at [226, 353] on icon at bounding box center [227, 350] width 17 height 17
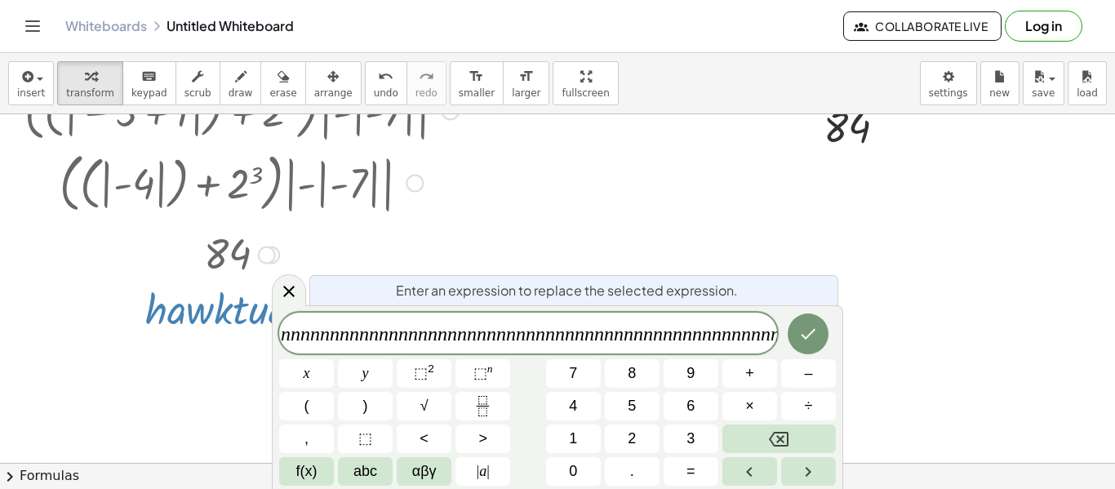
scroll to position [0, 387]
click at [792, 332] on button "Done" at bounding box center [807, 333] width 41 height 41
click at [795, 335] on button "Done" at bounding box center [807, 333] width 41 height 41
click at [811, 339] on div at bounding box center [557, 382] width 1115 height 803
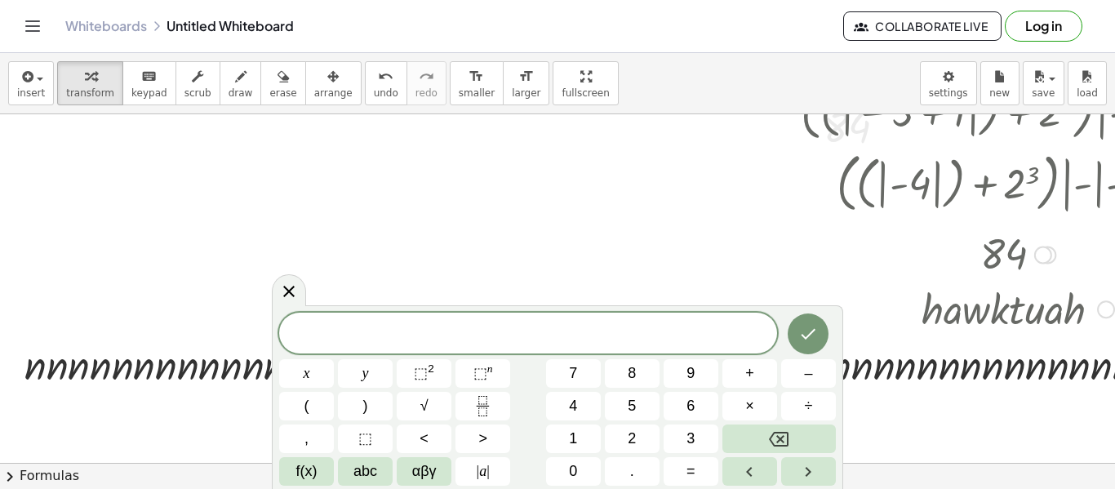
click at [604, 254] on div at bounding box center [1017, 254] width 2003 height 54
click at [297, 290] on icon at bounding box center [289, 291] width 20 height 20
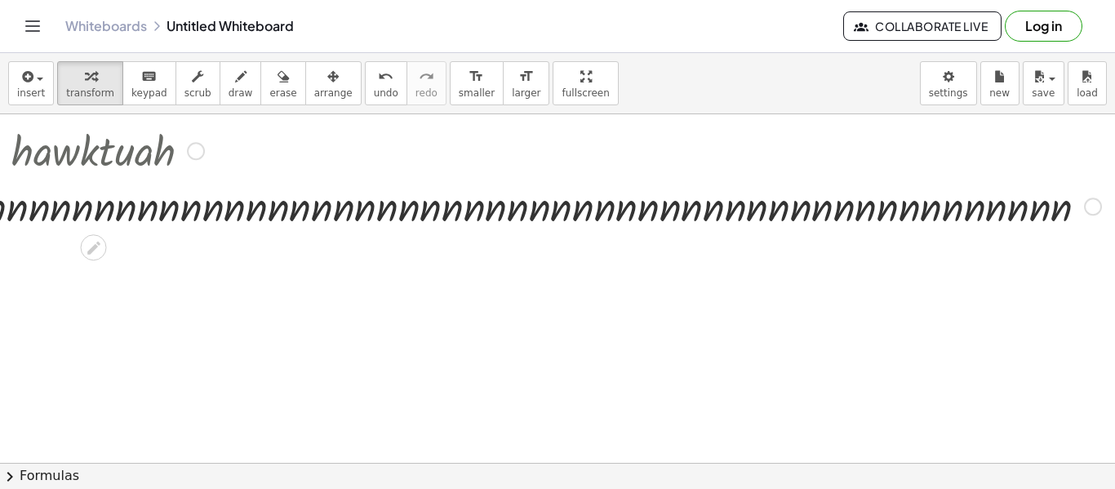
scroll to position [300, 912]
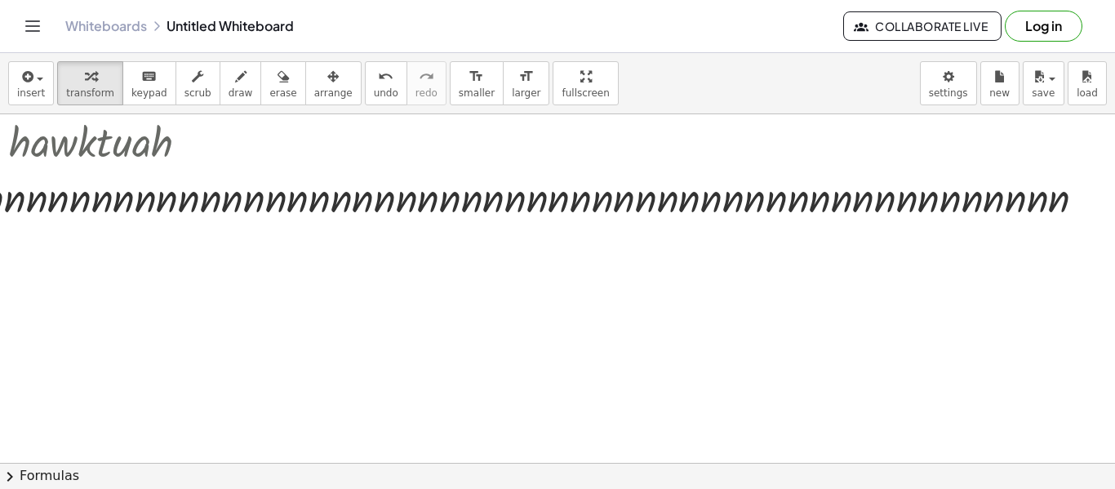
click at [408, 233] on div at bounding box center [101, 215] width 2027 height 803
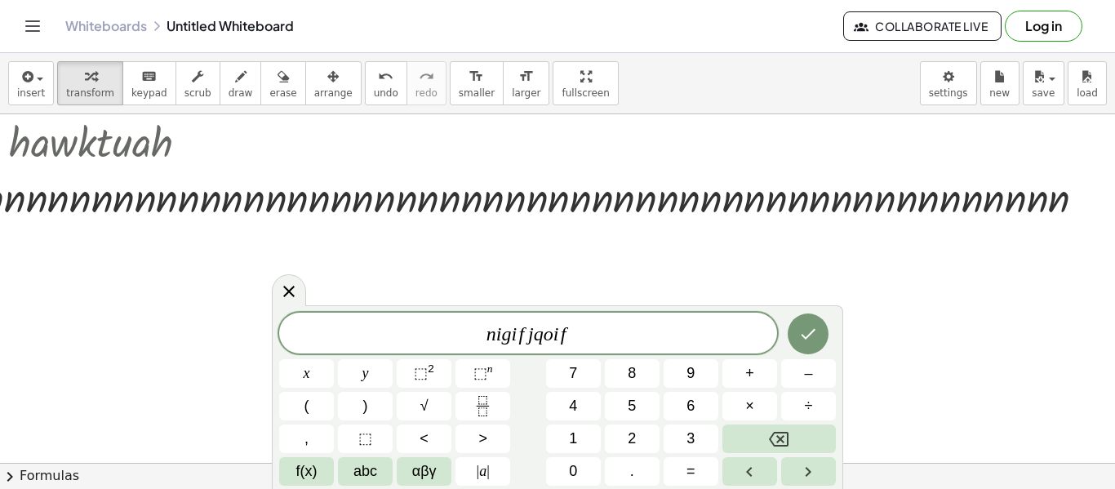
click at [667, 323] on span "n i g i f j q o i f" at bounding box center [528, 334] width 498 height 23
click at [886, 221] on div at bounding box center [105, 195] width 2003 height 55
click at [924, 202] on div at bounding box center [105, 195] width 2003 height 55
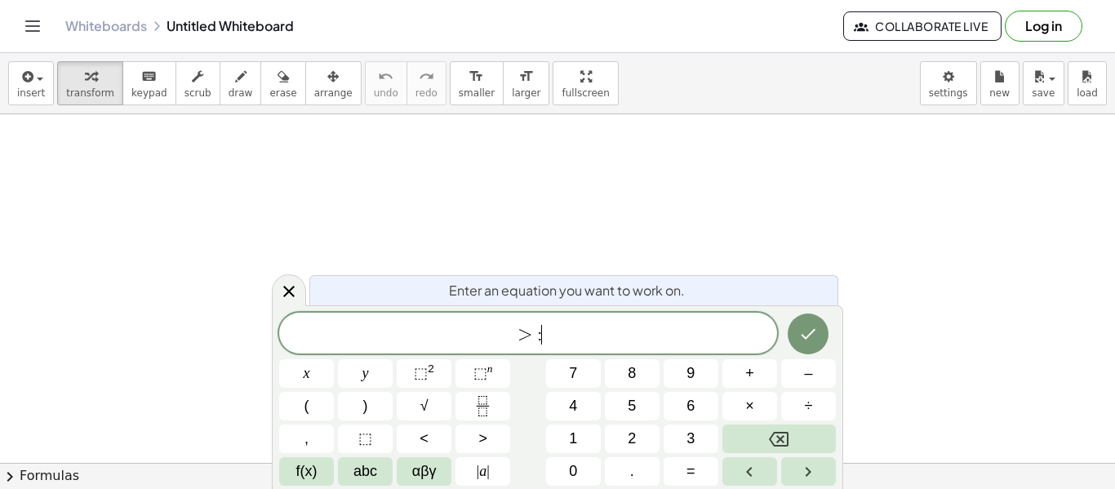
scroll to position [2, 0]
